Goal: Task Accomplishment & Management: Complete application form

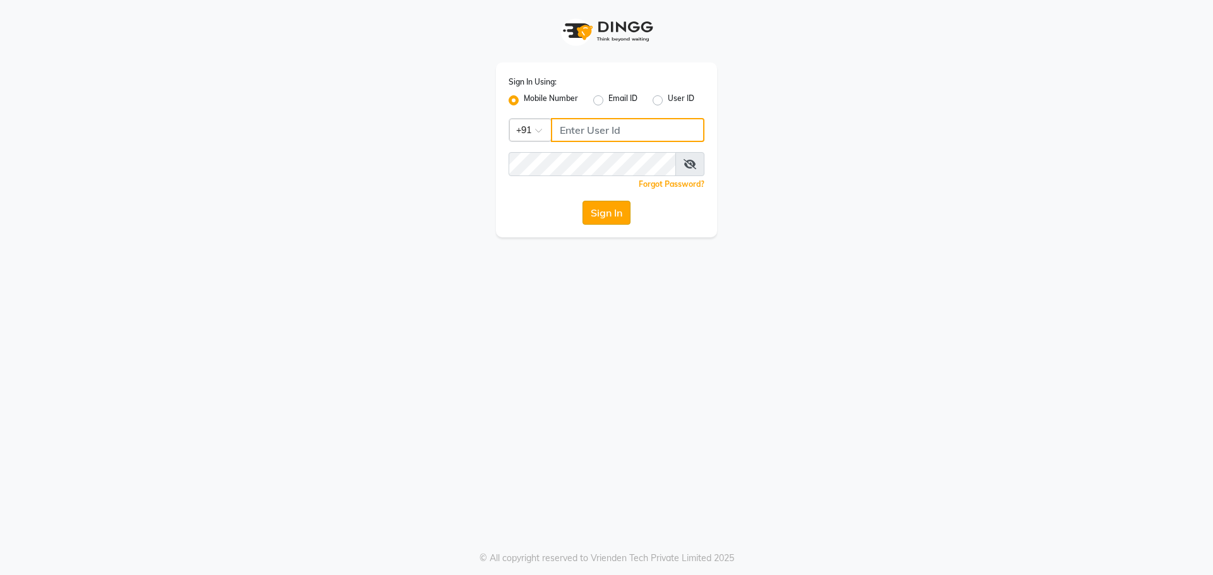
type input "9765887551"
click at [623, 215] on button "Sign In" at bounding box center [606, 213] width 48 height 24
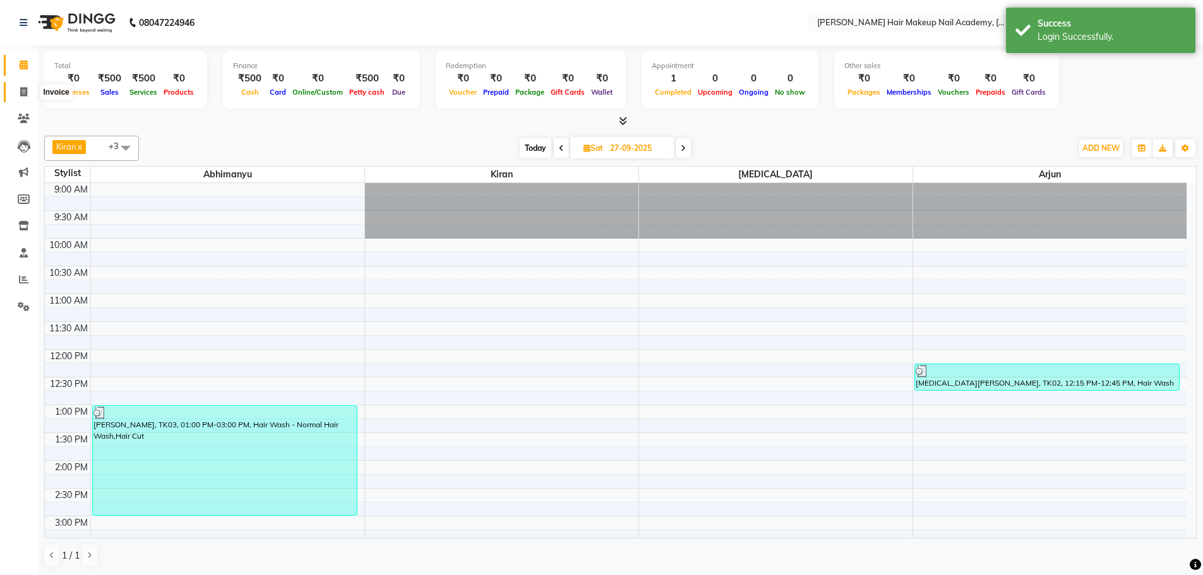
click at [19, 97] on span at bounding box center [24, 92] width 22 height 15
select select "3468"
select select "service"
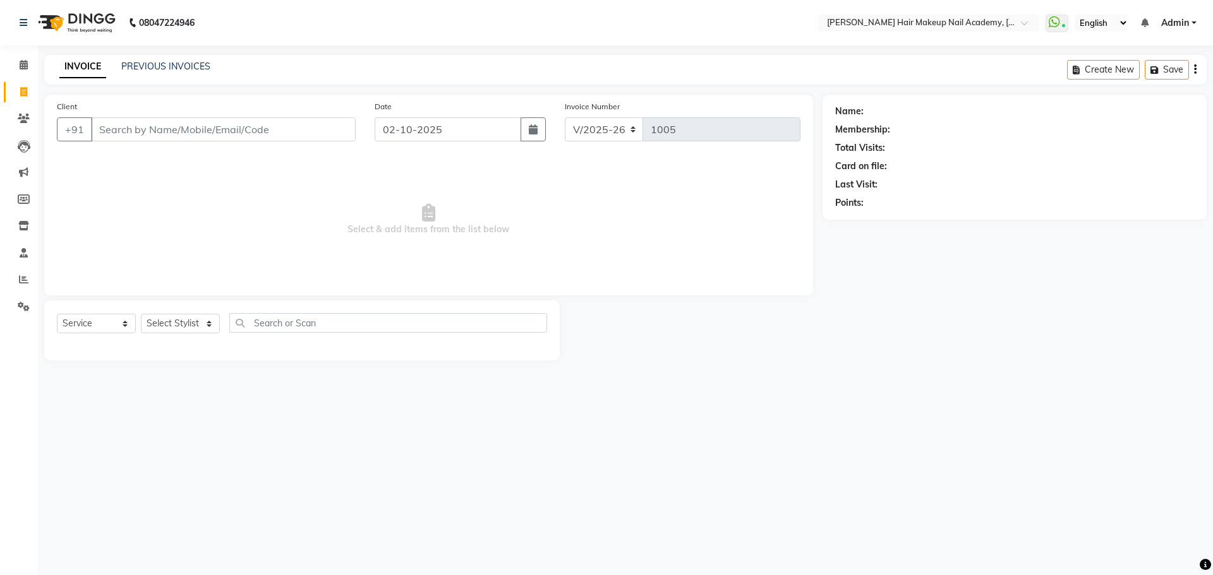
drag, startPoint x: 188, startPoint y: 147, endPoint x: 194, endPoint y: 134, distance: 13.9
click at [194, 135] on div "Client +91" at bounding box center [206, 126] width 318 height 52
click at [194, 134] on input "Client" at bounding box center [223, 129] width 265 height 24
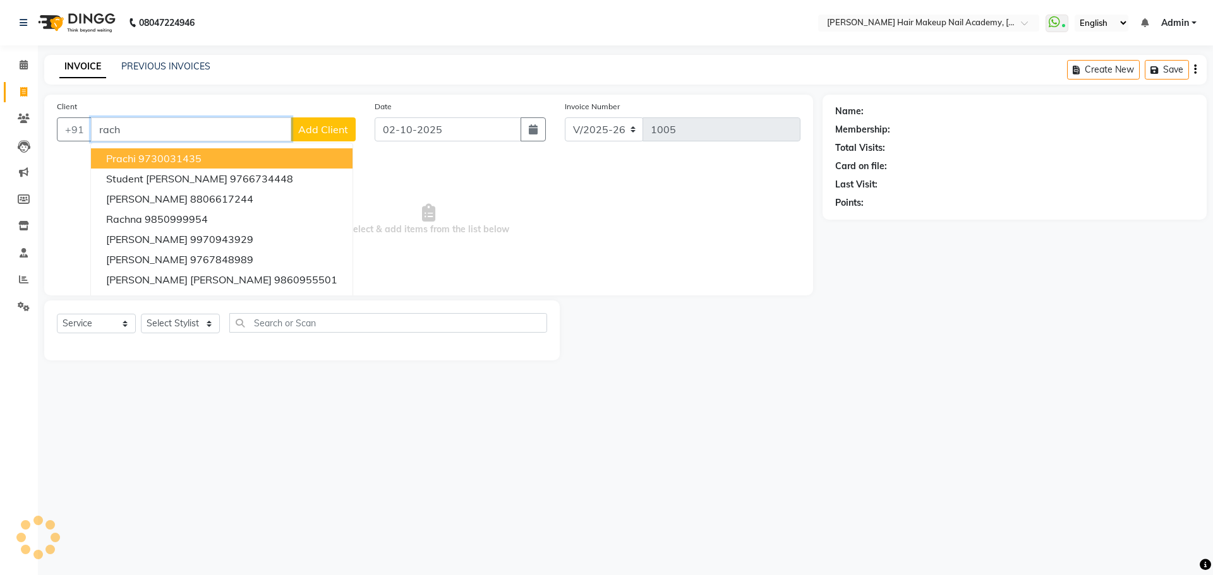
type input "rachi"
drag, startPoint x: 181, startPoint y: 133, endPoint x: 13, endPoint y: 133, distance: 168.0
click at [13, 133] on app-home "08047224946 Select Location × [PERSON_NAME] Hair Makeup Nail Academy, Market Ya…" at bounding box center [606, 190] width 1213 height 380
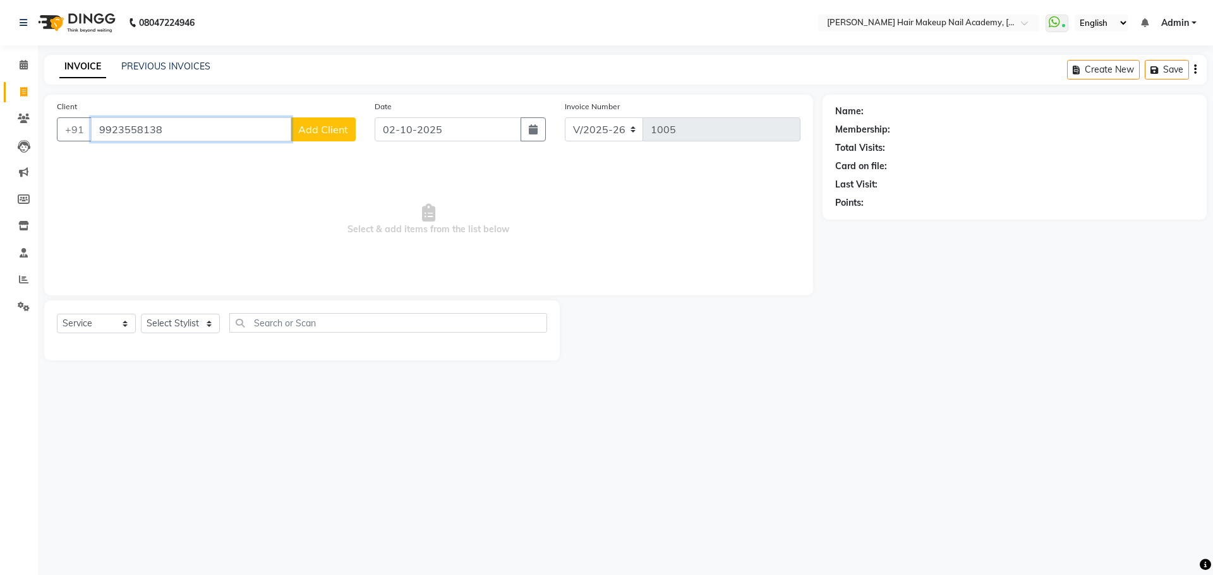
type input "9923558138"
click at [339, 136] on button "Add Client" at bounding box center [323, 129] width 65 height 24
select select "22"
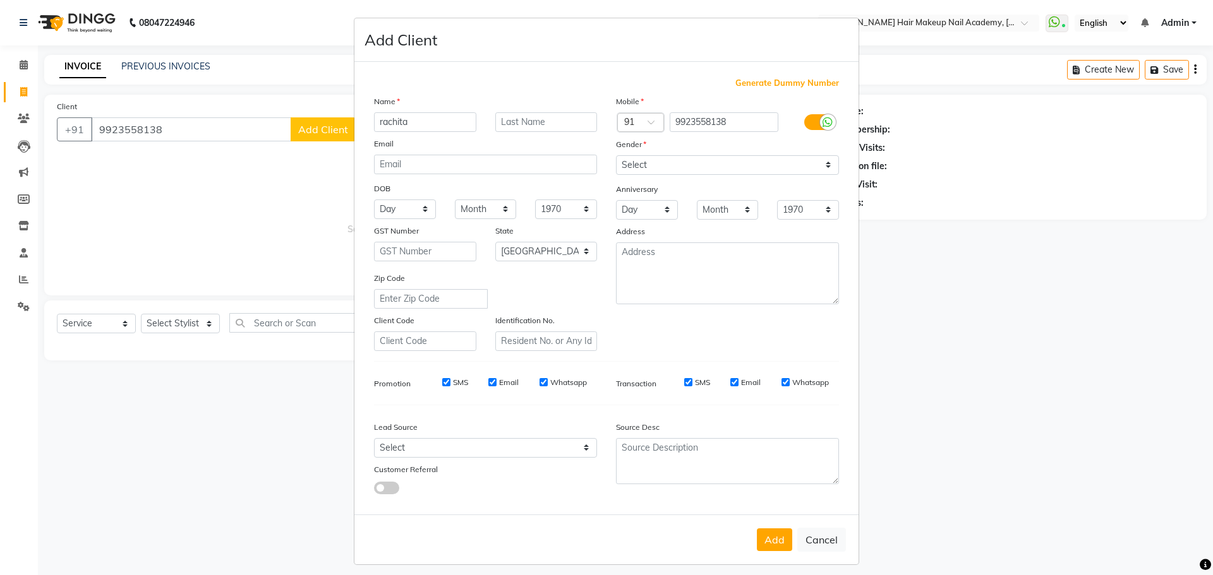
type input "rachita"
click at [663, 170] on select "Select [DEMOGRAPHIC_DATA] [DEMOGRAPHIC_DATA] Other Prefer Not To Say" at bounding box center [727, 165] width 223 height 20
select select "[DEMOGRAPHIC_DATA]"
click at [616, 155] on select "Select [DEMOGRAPHIC_DATA] [DEMOGRAPHIC_DATA] Other Prefer Not To Say" at bounding box center [727, 165] width 223 height 20
click at [780, 543] on button "Add" at bounding box center [774, 540] width 35 height 23
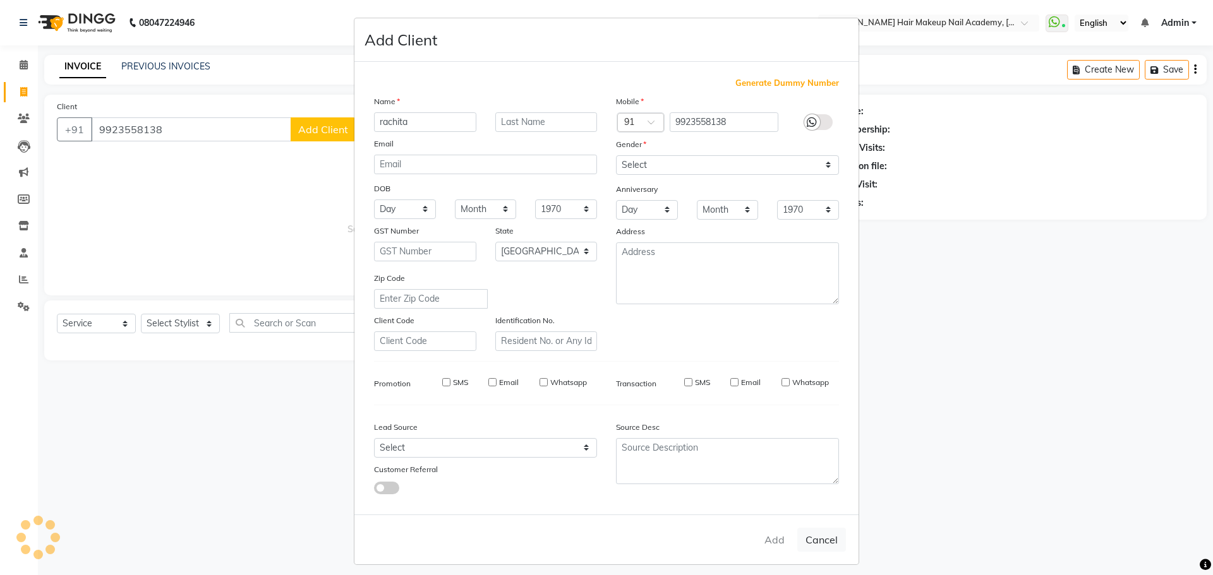
select select
select select "null"
select select
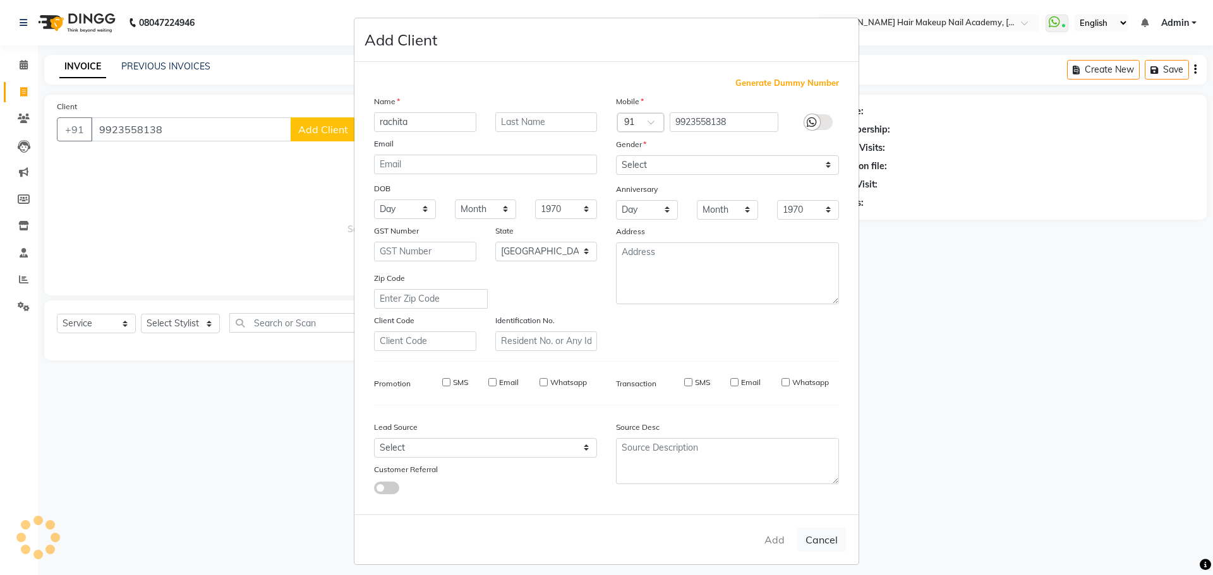
select select
checkbox input "false"
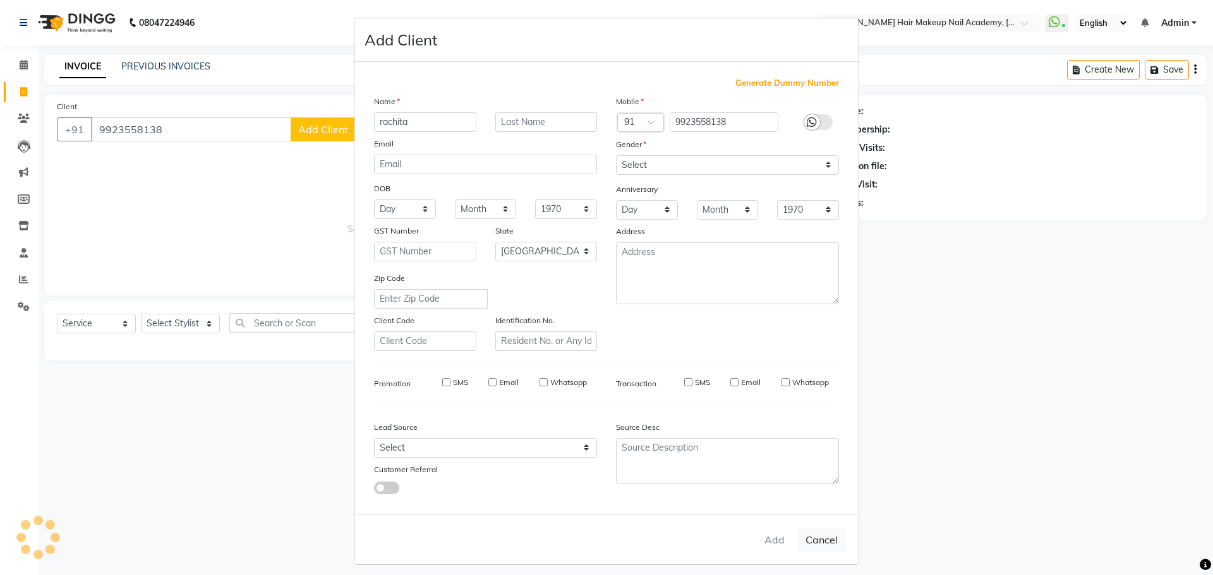
checkbox input "false"
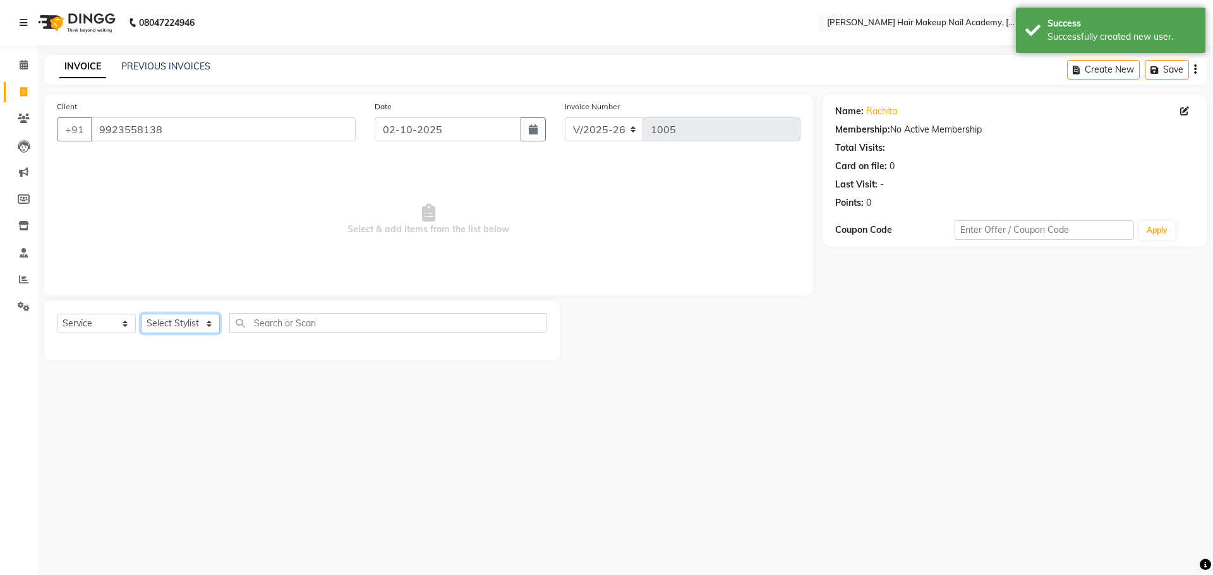
click at [177, 320] on select "Select Stylist" at bounding box center [180, 324] width 79 height 20
click at [175, 323] on select "Select Stylist" at bounding box center [180, 324] width 79 height 20
drag, startPoint x: 99, startPoint y: 130, endPoint x: 239, endPoint y: 140, distance: 141.2
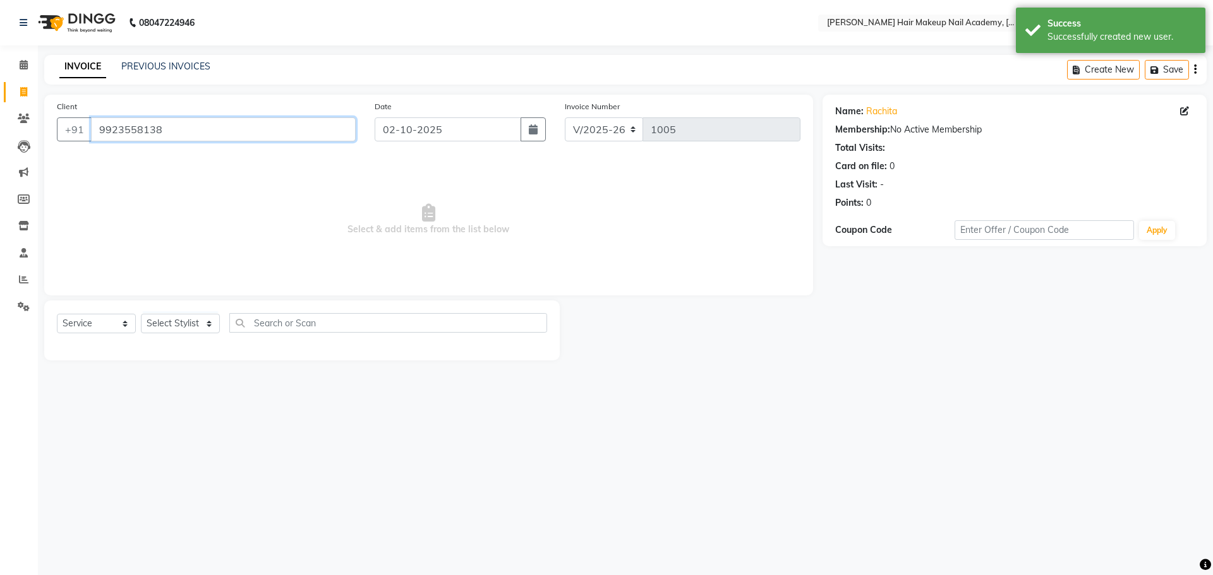
click at [241, 140] on input "9923558138" at bounding box center [223, 129] width 265 height 24
click at [174, 320] on select "Select Stylist" at bounding box center [180, 324] width 79 height 20
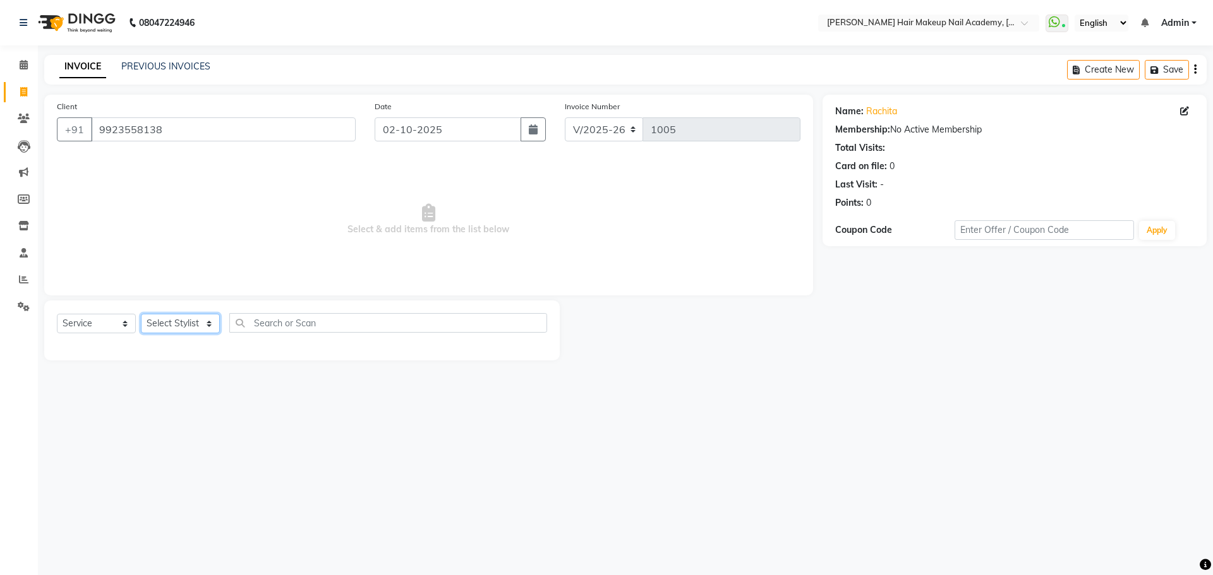
click at [174, 320] on select "Select Stylist" at bounding box center [180, 324] width 79 height 20
paste input "9923558138"
type input "9923558138"
click at [173, 319] on select "Select Stylist" at bounding box center [180, 324] width 79 height 20
click at [80, 323] on select "Select Service Product Membership Package Voucher Prepaid Gift Card" at bounding box center [96, 324] width 79 height 20
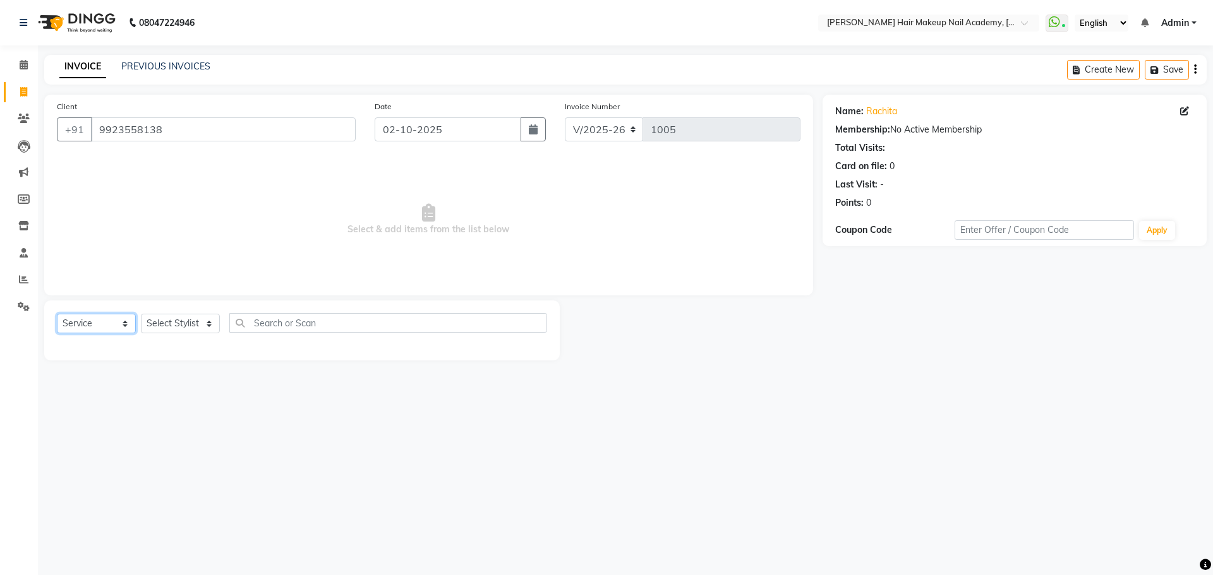
click at [57, 314] on select "Select Service Product Membership Package Voucher Prepaid Gift Card" at bounding box center [96, 324] width 79 height 20
click at [183, 330] on select "Select Stylist" at bounding box center [180, 324] width 79 height 20
click at [210, 325] on select "Select Stylist" at bounding box center [180, 324] width 79 height 20
click at [210, 324] on select "Select Stylist" at bounding box center [180, 324] width 79 height 20
drag, startPoint x: 296, startPoint y: 316, endPoint x: 304, endPoint y: 360, distance: 45.0
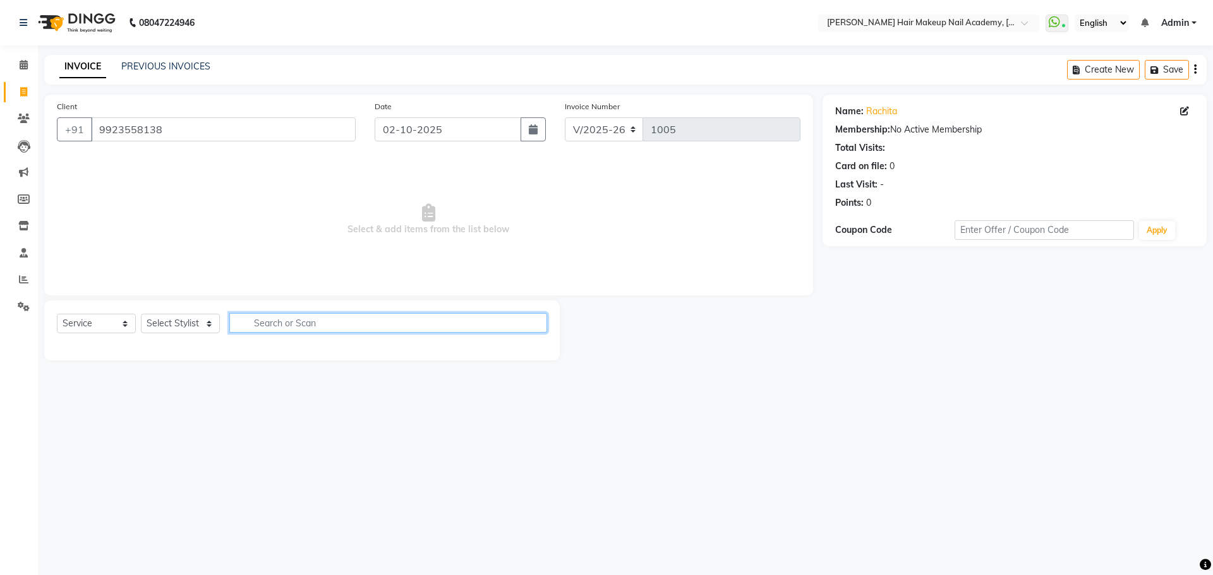
click at [296, 327] on input "text" at bounding box center [388, 323] width 318 height 20
